Goal: Task Accomplishment & Management: Use online tool/utility

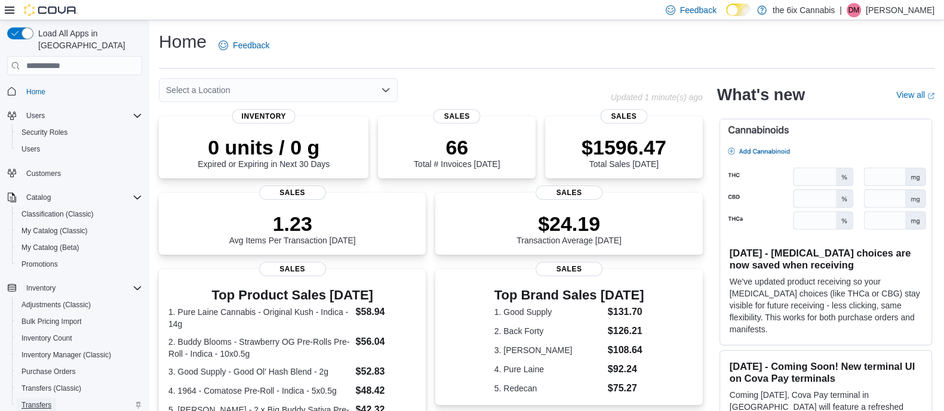
click at [41, 401] on span "Transfers" at bounding box center [36, 406] width 30 height 10
